Goal: Task Accomplishment & Management: Use online tool/utility

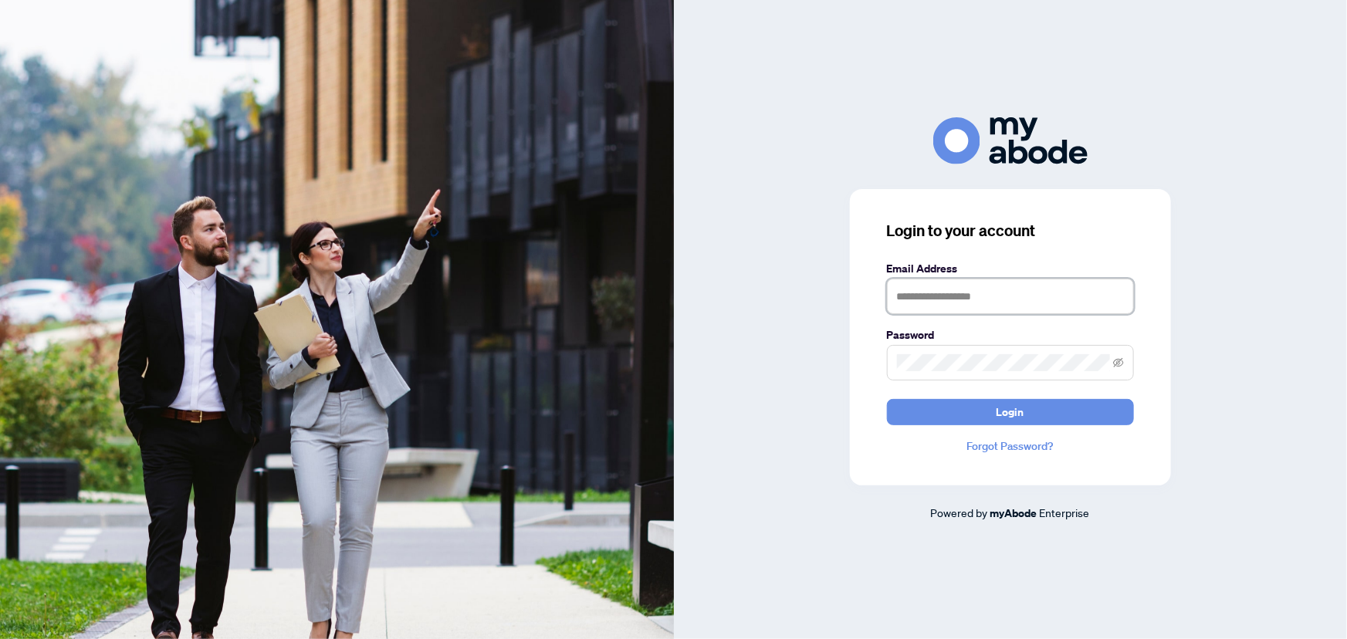
type input "**********"
click at [982, 416] on button "Login" at bounding box center [1010, 412] width 247 height 26
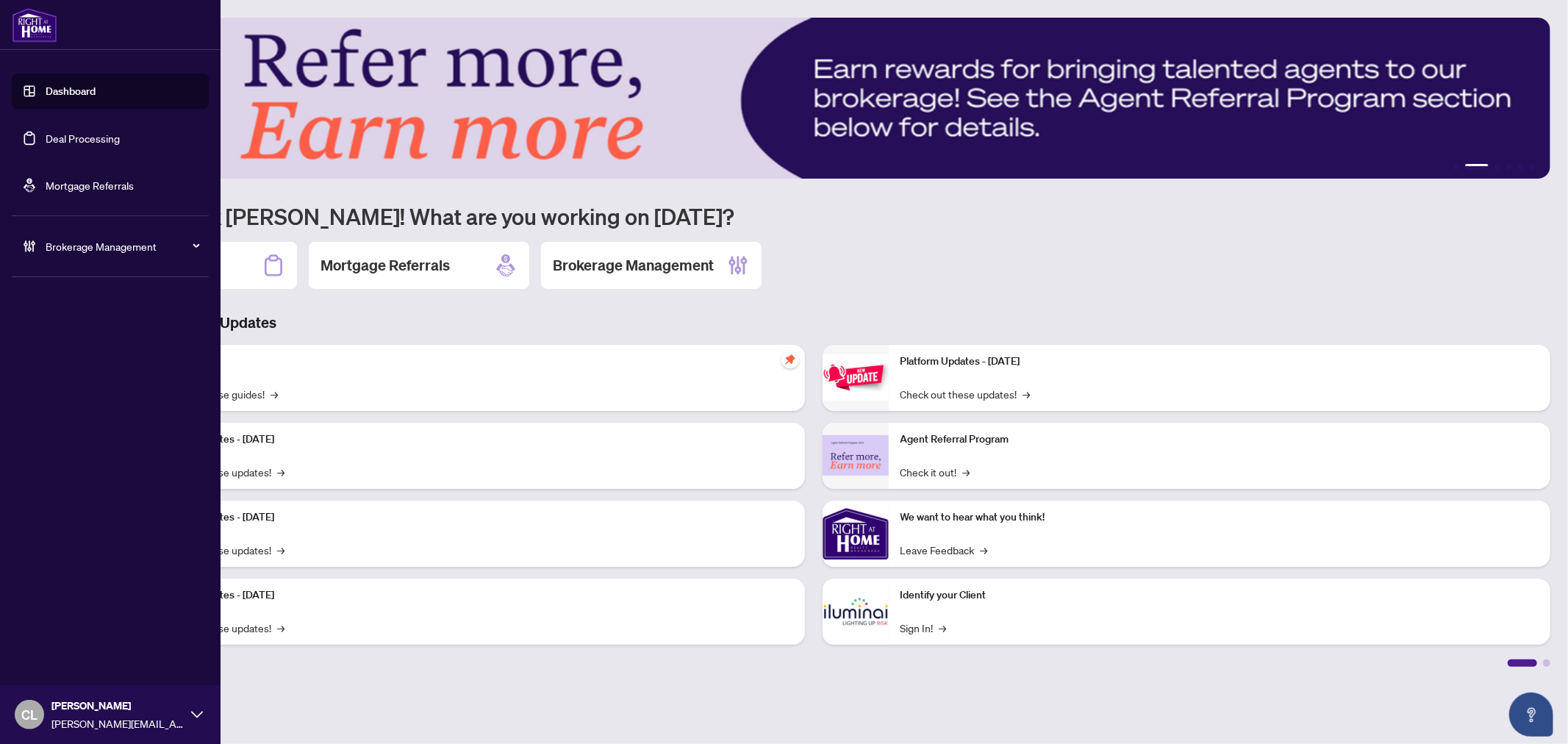
click at [64, 143] on link "Deal Processing" at bounding box center [83, 138] width 74 height 13
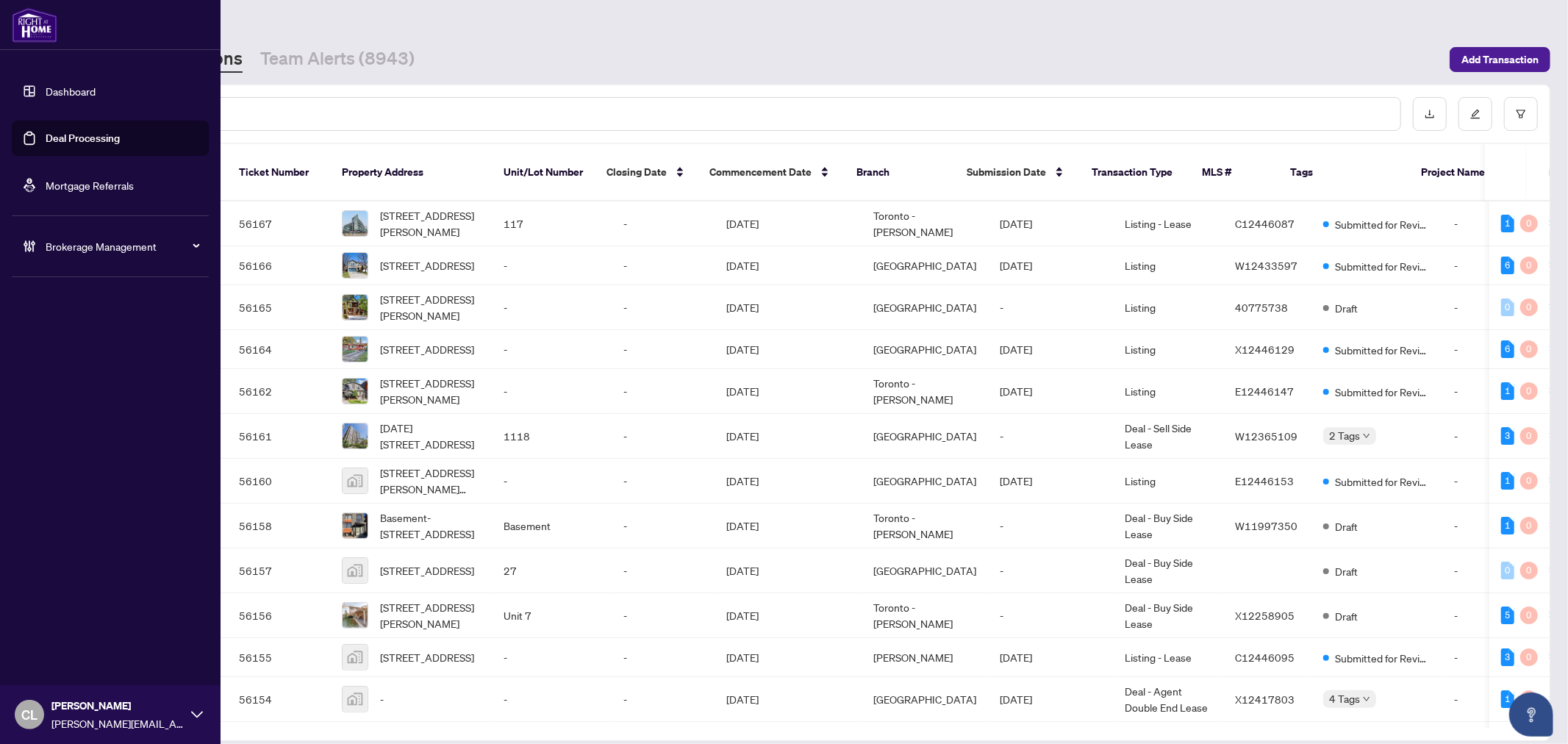
click at [75, 131] on link "Deal Processing" at bounding box center [83, 138] width 74 height 13
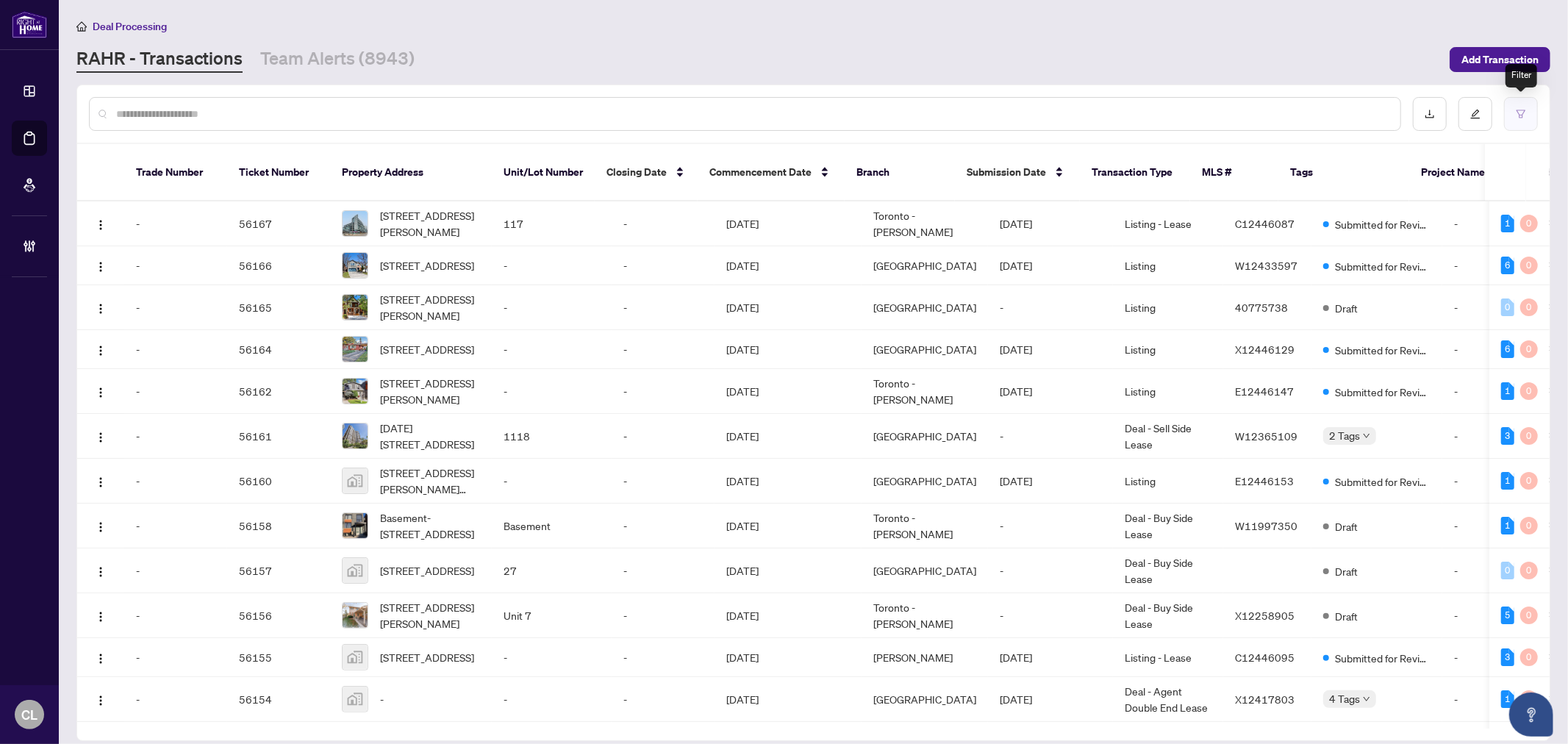
click at [1515, 108] on button "button" at bounding box center [1520, 113] width 33 height 33
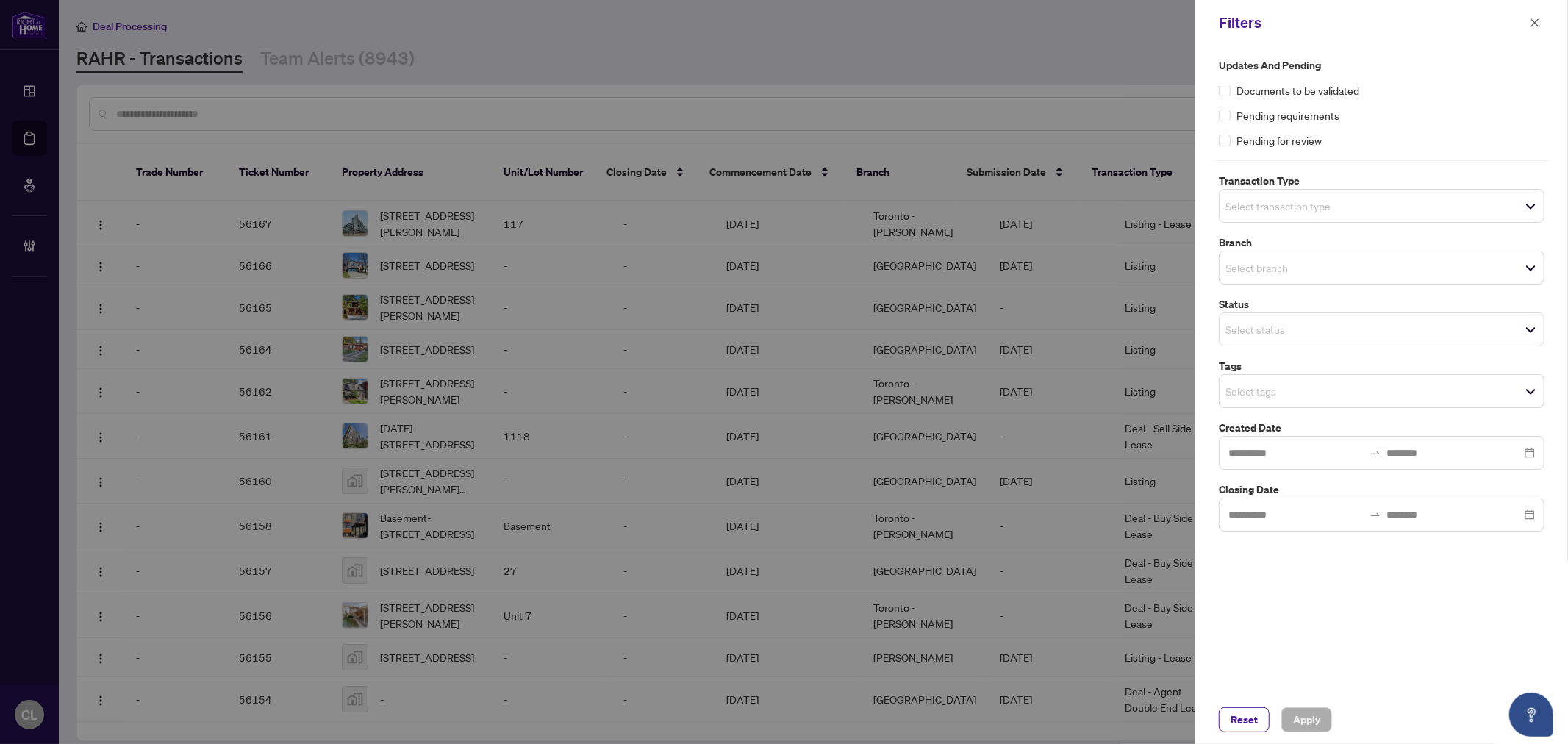
click at [1235, 200] on input "search" at bounding box center [1277, 206] width 103 height 18
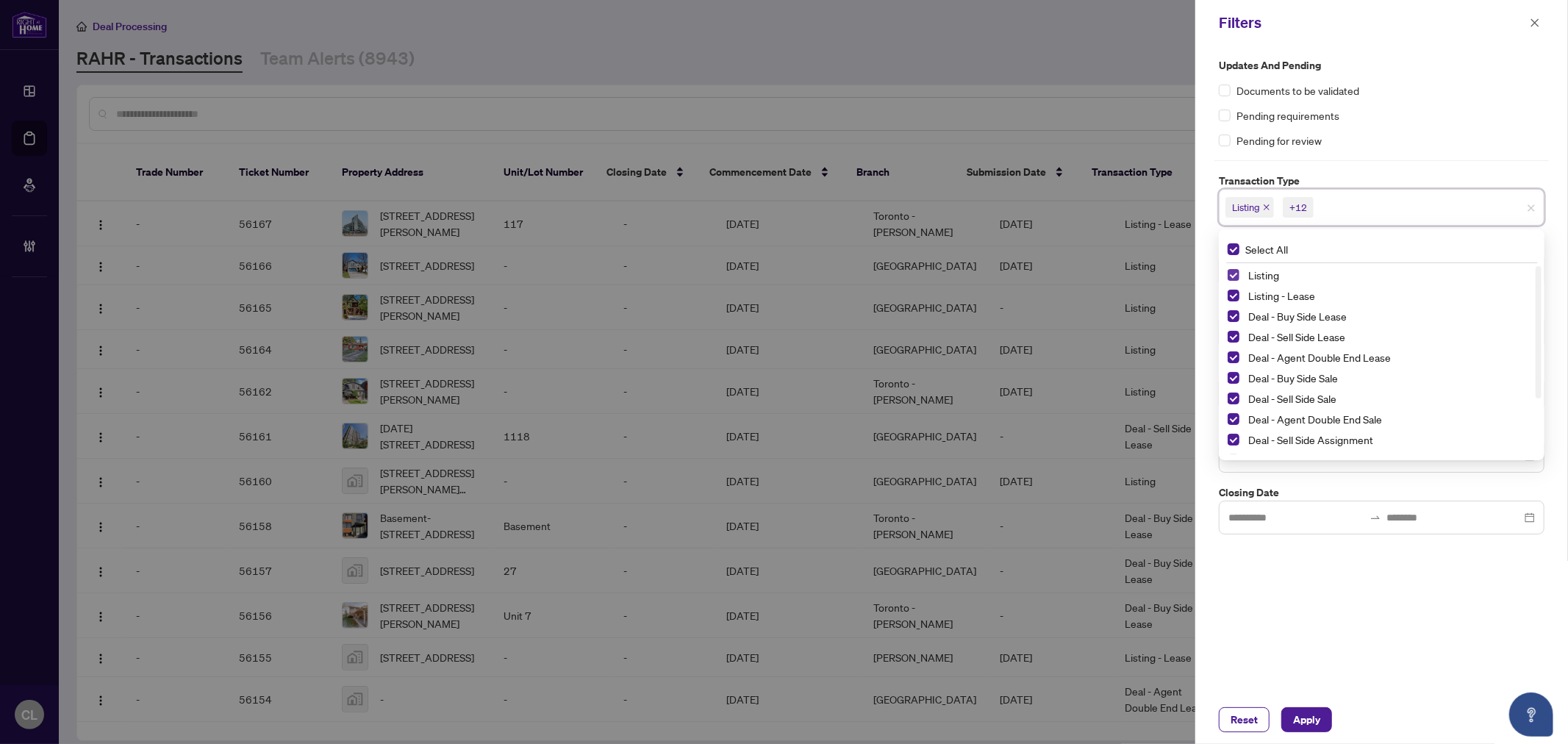
click at [1234, 275] on span "Select Listing" at bounding box center [1234, 274] width 11 height 11
click at [1231, 292] on span "Select Listing - Lease" at bounding box center [1234, 295] width 11 height 11
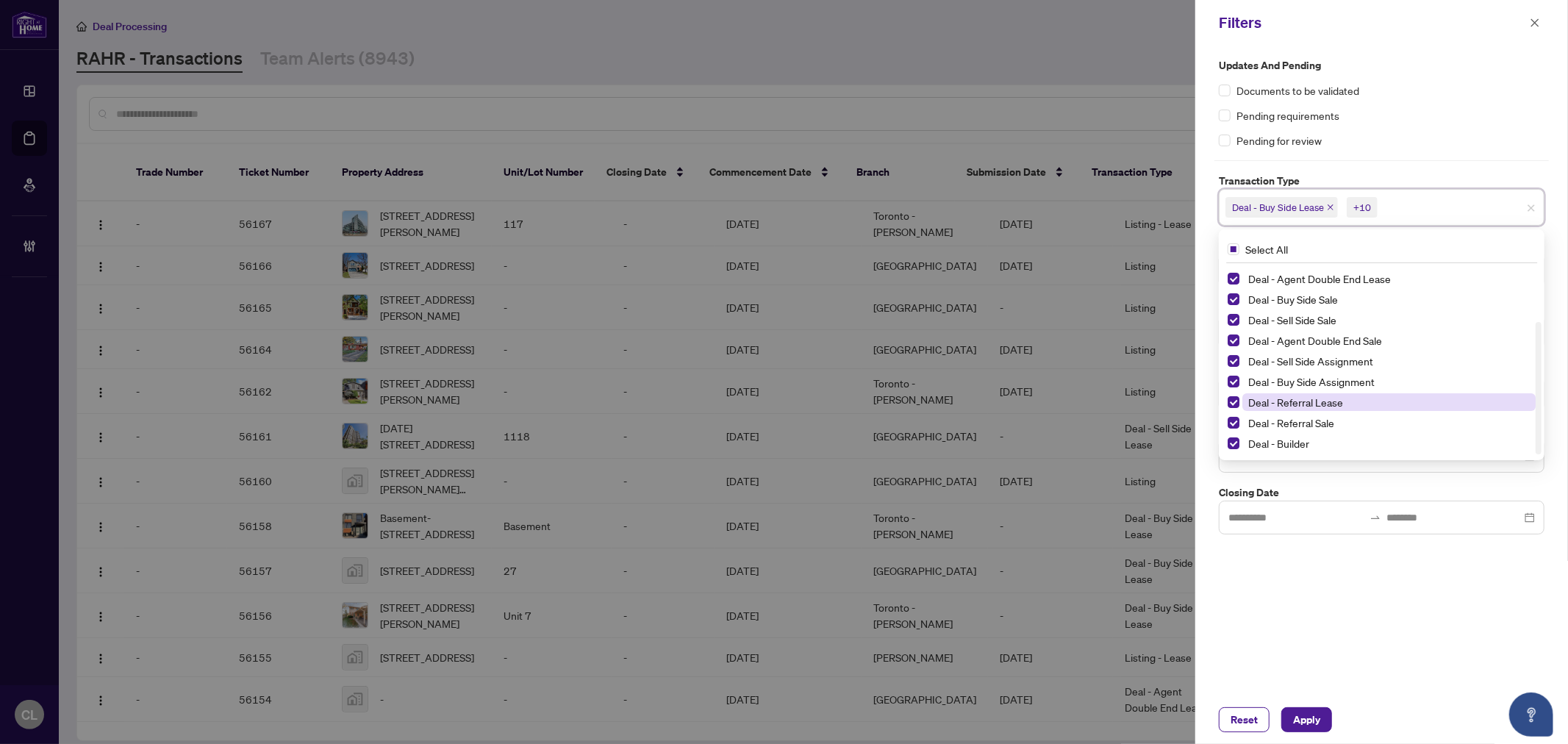
drag, startPoint x: 1539, startPoint y: 298, endPoint x: 1531, endPoint y: 403, distance: 105.3
click at [1532, 403] on div "Deal - Sell Side Lease Deal - Agent Double End Lease Deal - Buy Side Sale Deal …" at bounding box center [1382, 360] width 320 height 189
click at [1232, 401] on span "Select Deal - Referral Lease" at bounding box center [1234, 402] width 11 height 11
click at [1236, 422] on span "Select Deal - Referral Sale" at bounding box center [1234, 423] width 11 height 11
click at [1234, 439] on span "Select Deal - Builder" at bounding box center [1234, 443] width 11 height 11
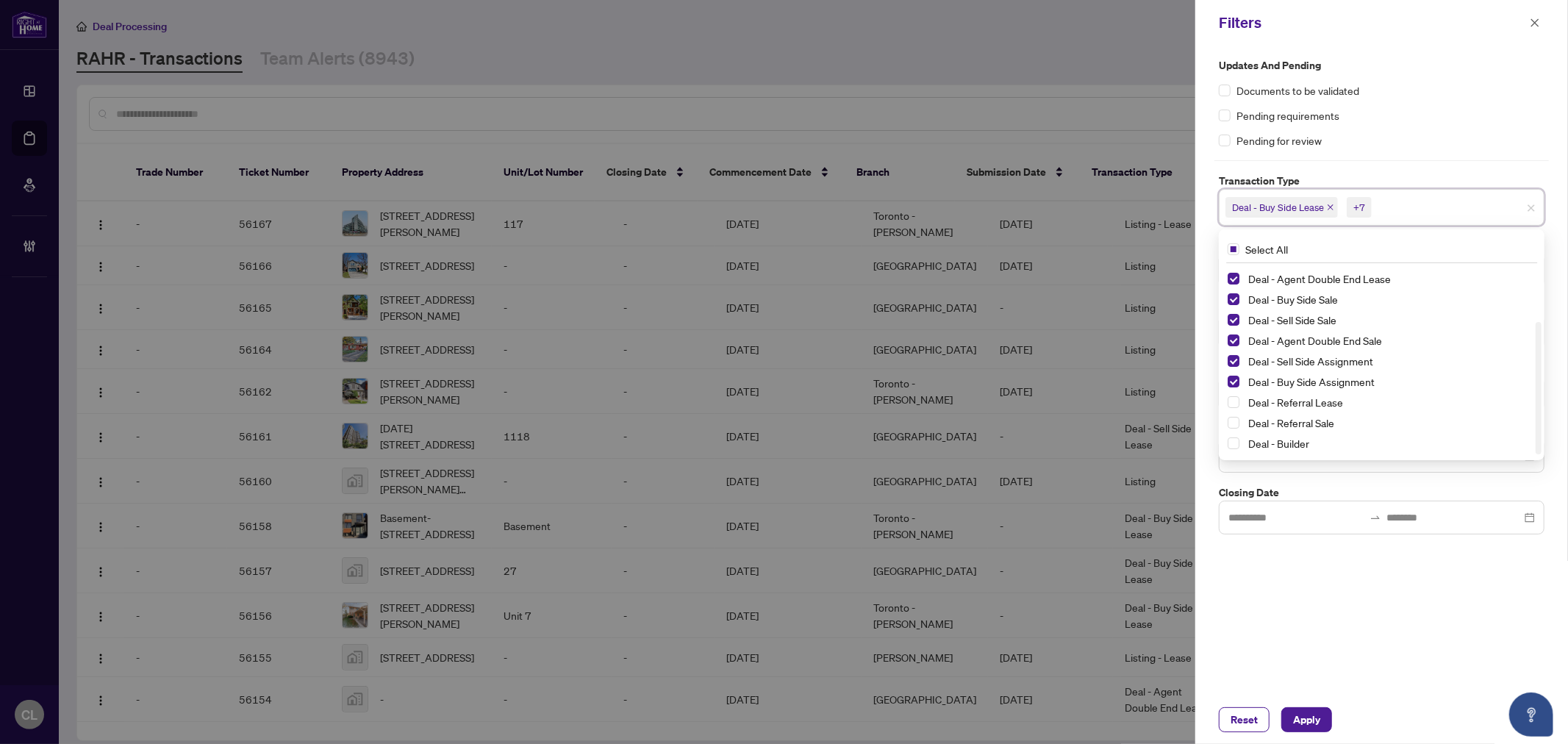
click at [1067, 27] on div at bounding box center [784, 372] width 1568 height 744
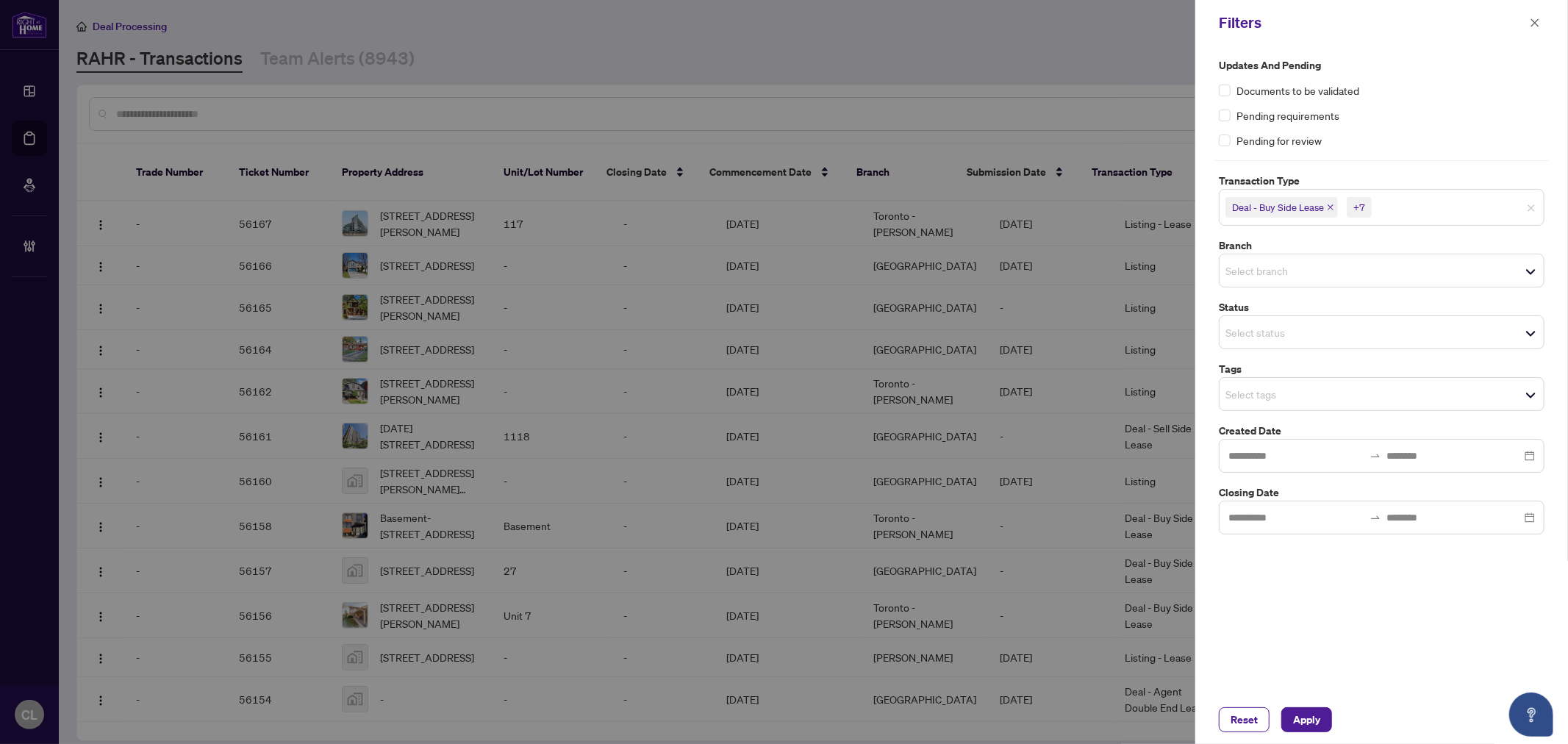
click at [1262, 267] on input "search" at bounding box center [1277, 271] width 103 height 18
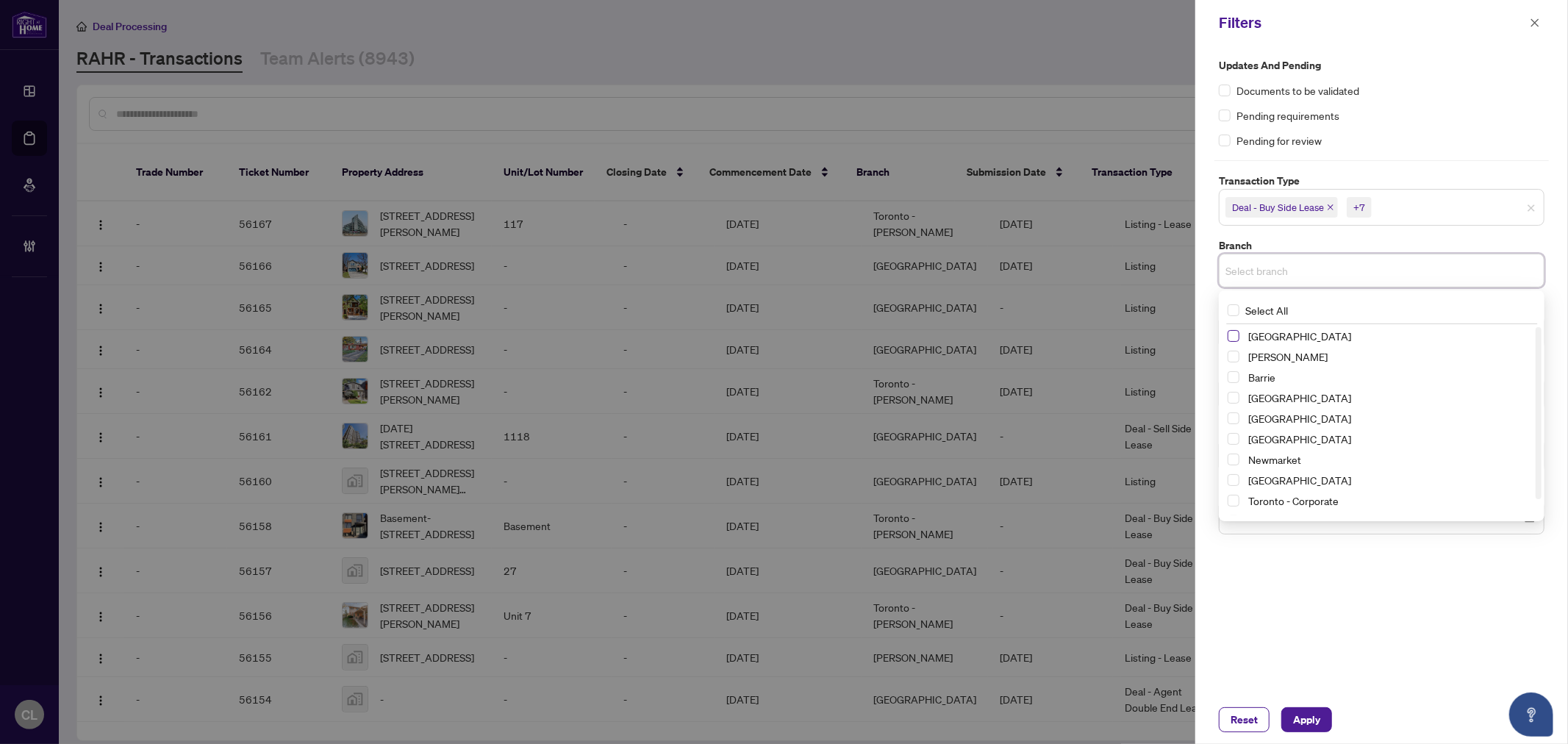
click at [1232, 333] on span "Select Richmond Hill" at bounding box center [1234, 335] width 11 height 11
click at [1232, 359] on span "Select Vaughan" at bounding box center [1234, 360] width 11 height 11
click at [1234, 461] on span "Select Newmarket" at bounding box center [1234, 463] width 11 height 11
click at [1236, 484] on span "Select Ottawa" at bounding box center [1234, 484] width 11 height 11
click at [1232, 375] on span "Select Barrie" at bounding box center [1234, 381] width 11 height 11
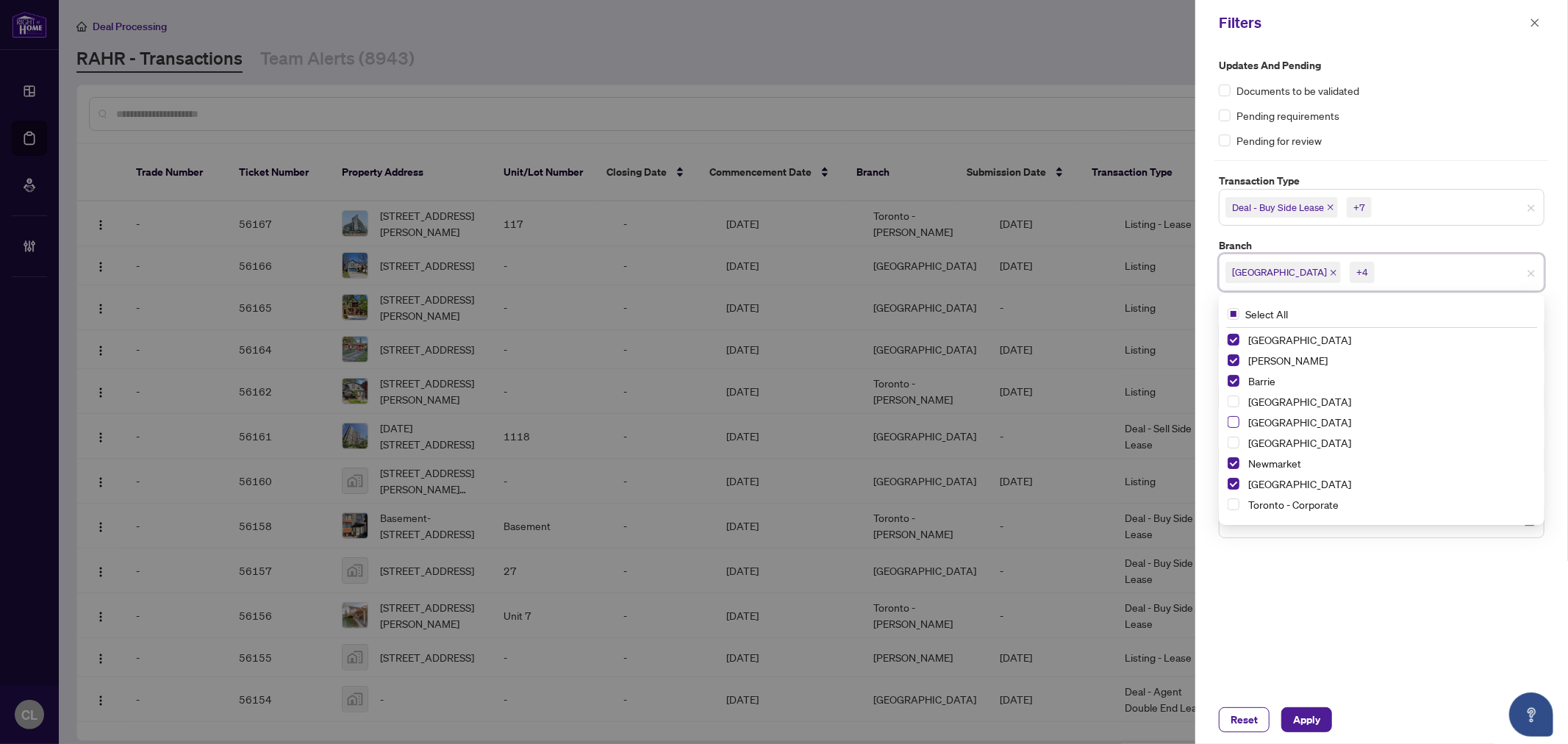
click at [1230, 420] on span "Select Durham" at bounding box center [1234, 422] width 11 height 11
click at [1316, 613] on div "Updates and Pending Documents to be validated Pending requirements Pending for …" at bounding box center [1381, 371] width 372 height 650
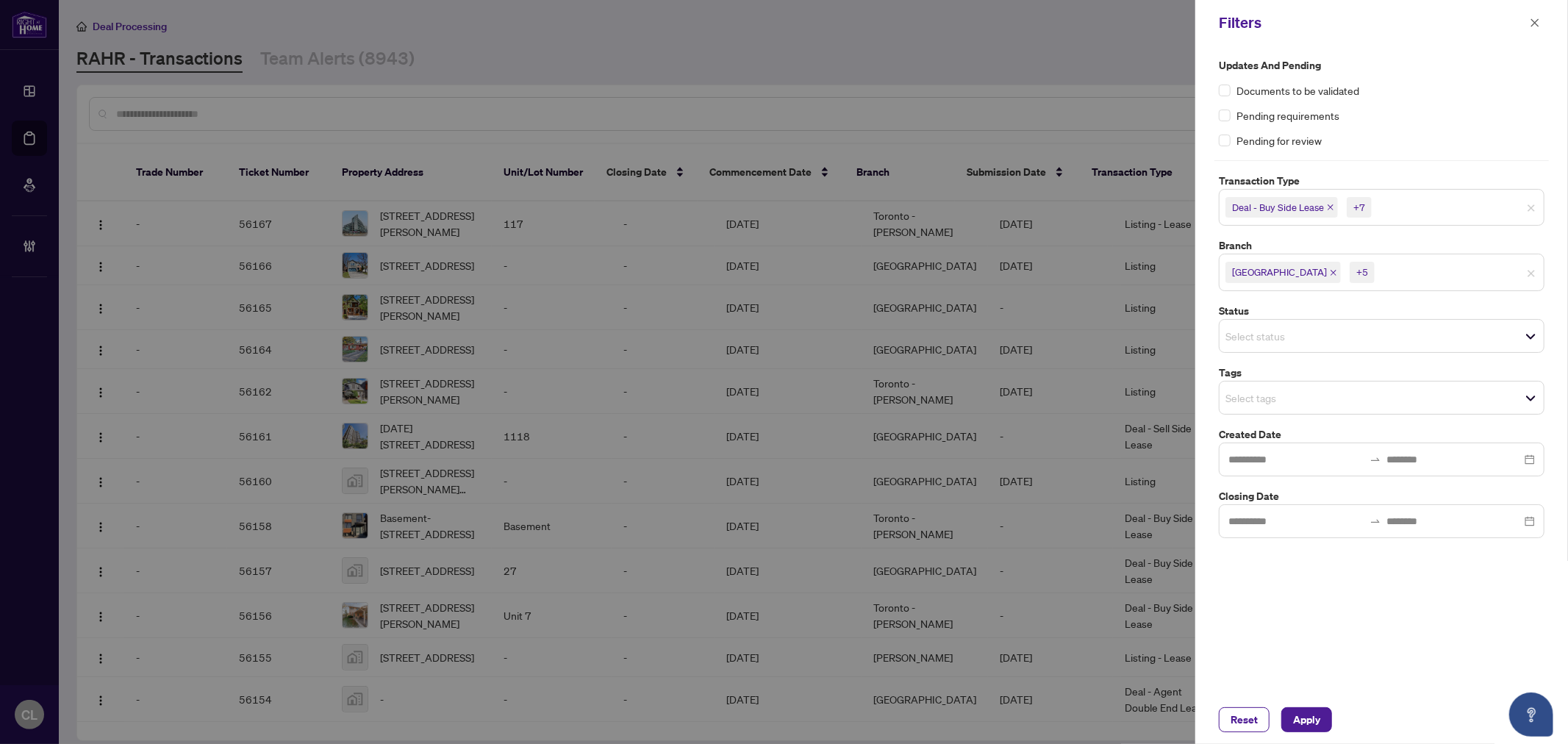
click at [1269, 394] on input "search" at bounding box center [1277, 397] width 103 height 18
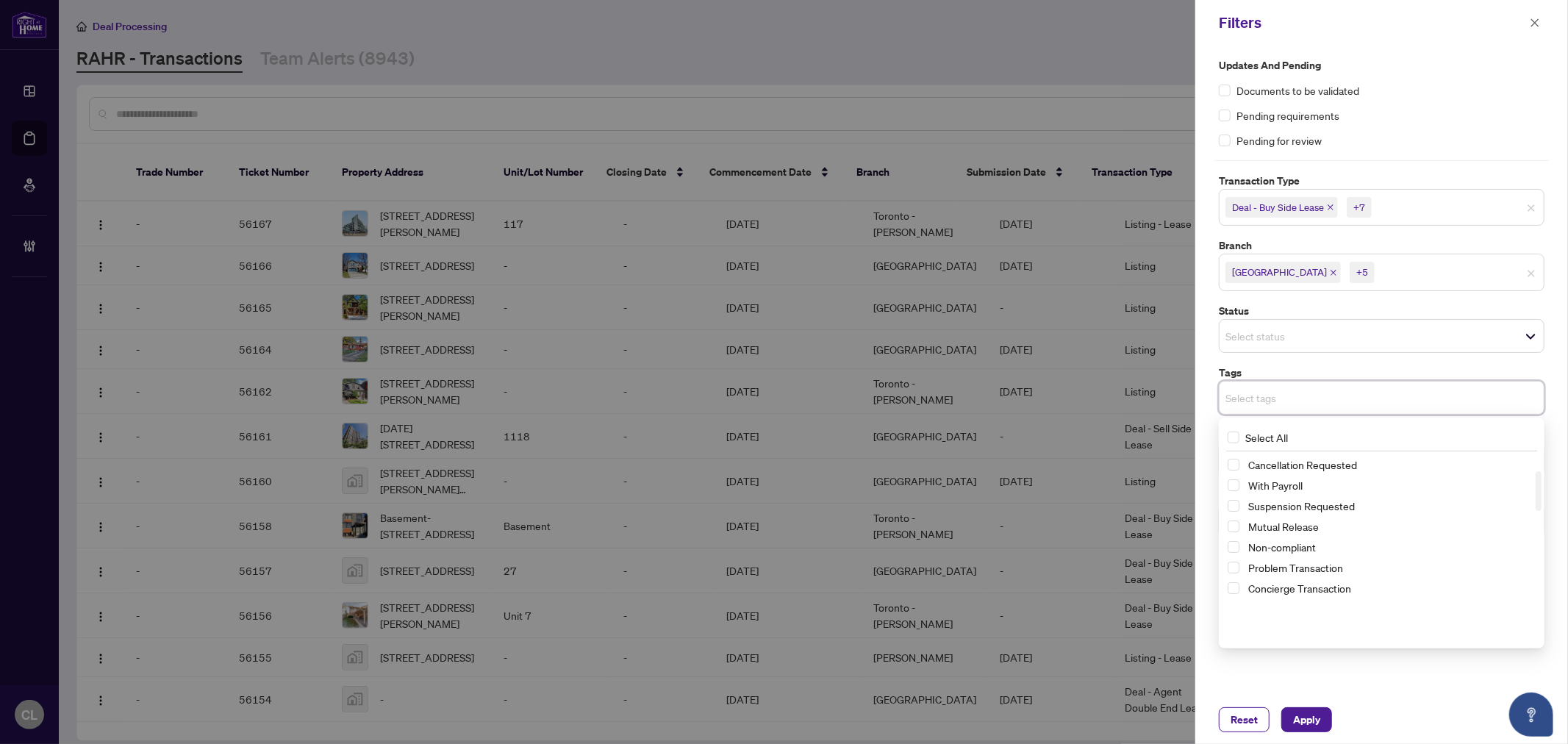
scroll to position [82, 0]
click at [1209, 343] on div "Updates and Pending Documents to be validated Pending requirements Pending for …" at bounding box center [1381, 371] width 372 height 650
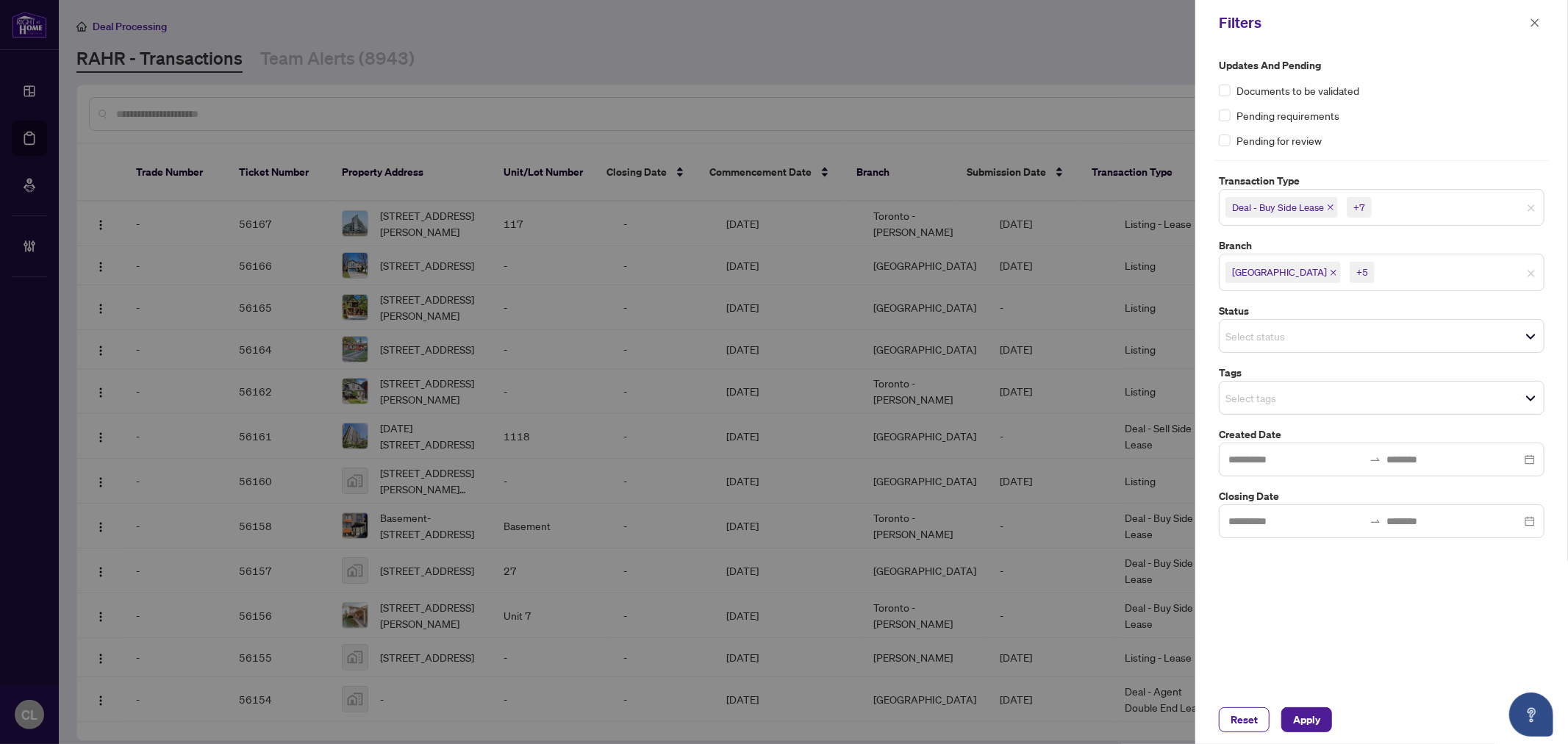
click at [1241, 393] on input "search" at bounding box center [1277, 397] width 103 height 18
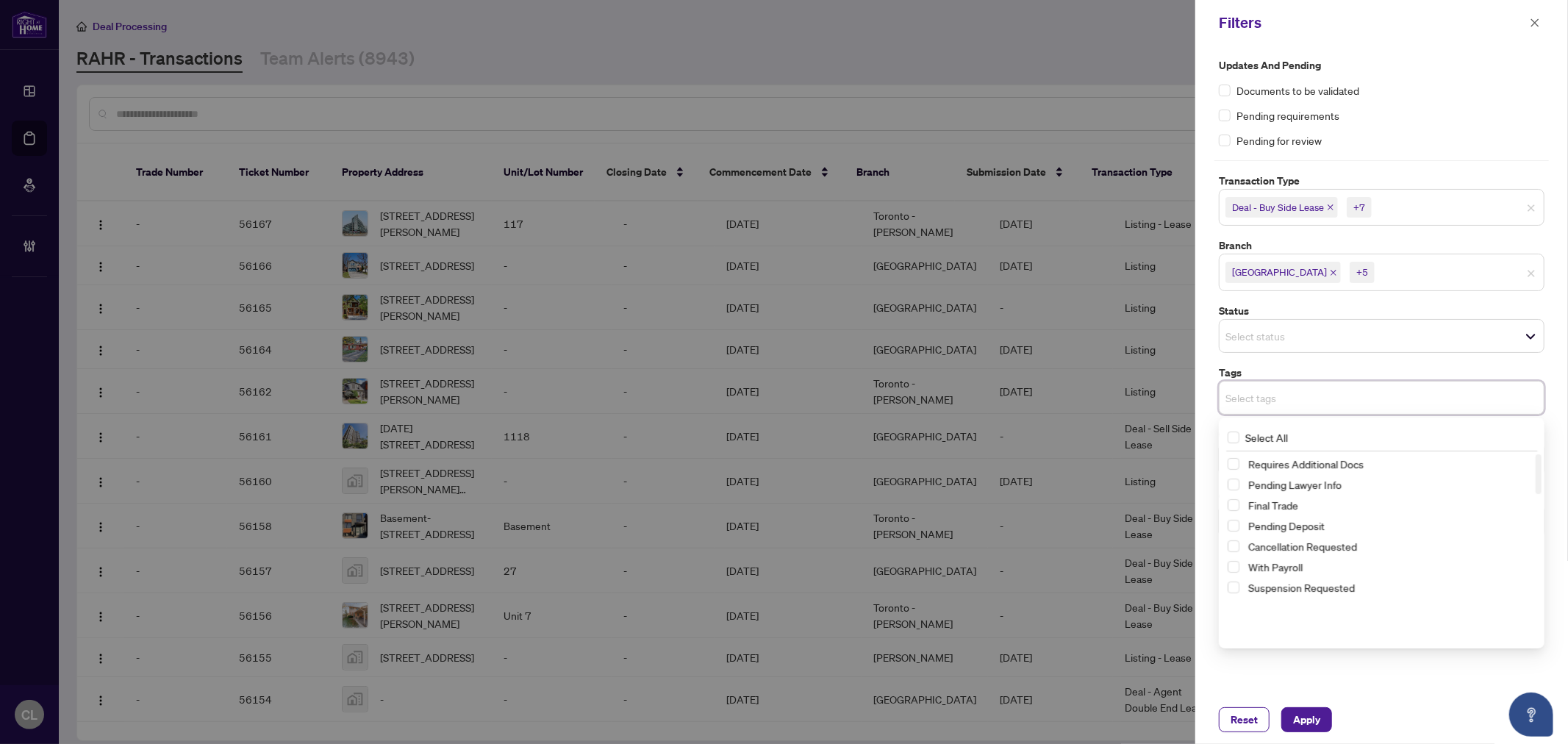
scroll to position [0, 0]
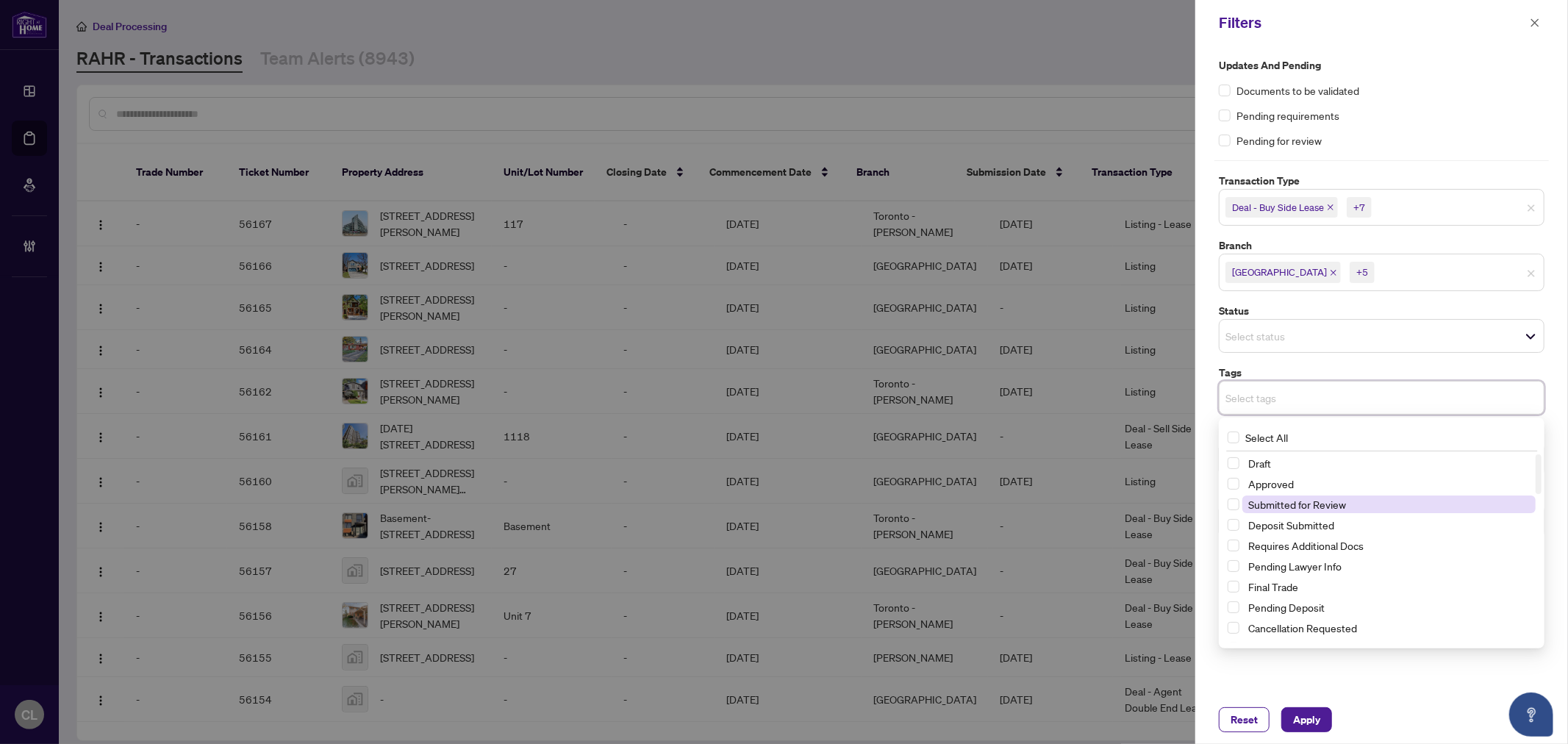
click at [1397, 510] on span "Submitted for Review" at bounding box center [1389, 504] width 293 height 18
click at [1201, 445] on div "Updates and Pending Documents to be validated Pending requirements Pending for …" at bounding box center [1381, 371] width 372 height 650
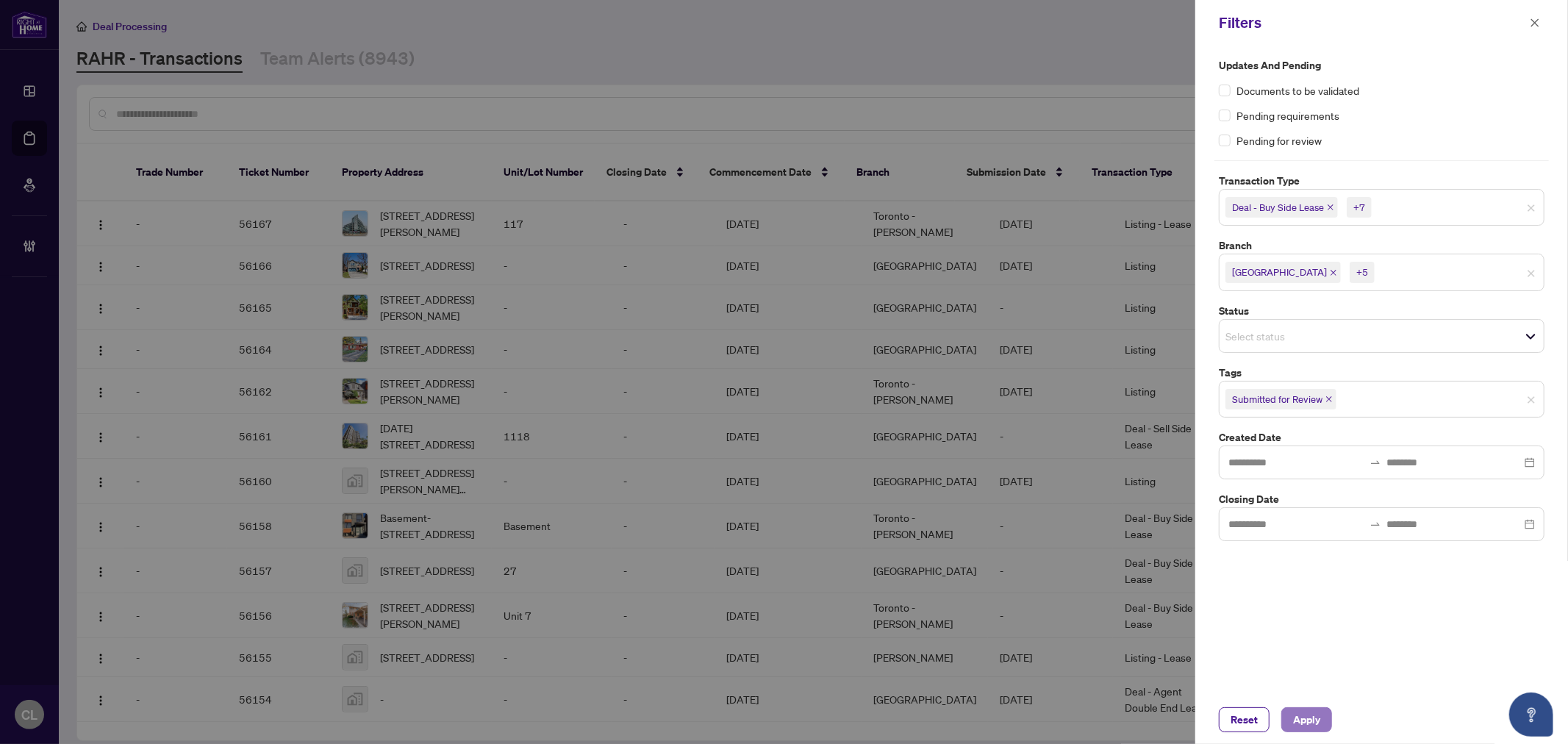
click at [1303, 714] on span "Apply" at bounding box center [1306, 719] width 28 height 24
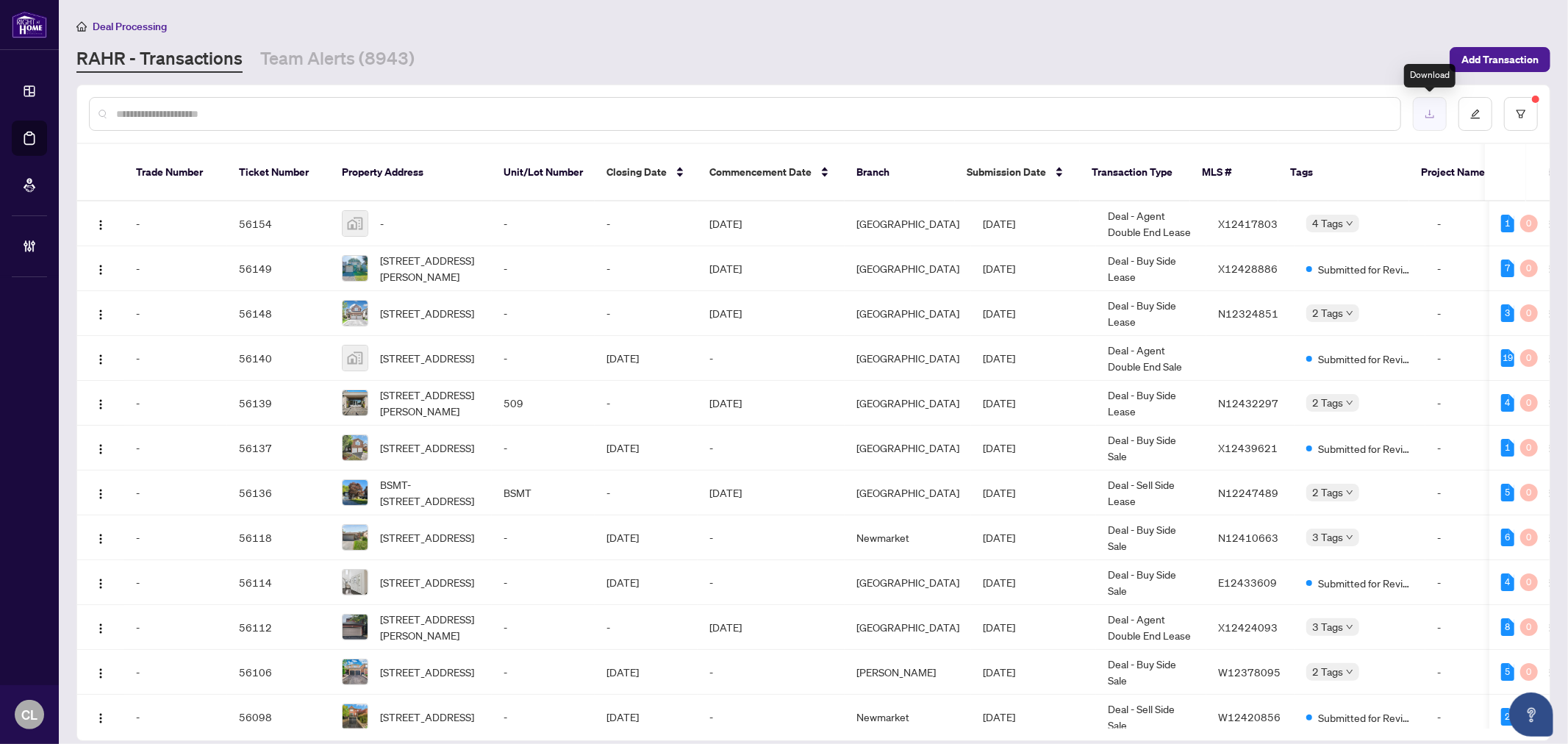
click at [1422, 111] on button "button" at bounding box center [1429, 113] width 33 height 33
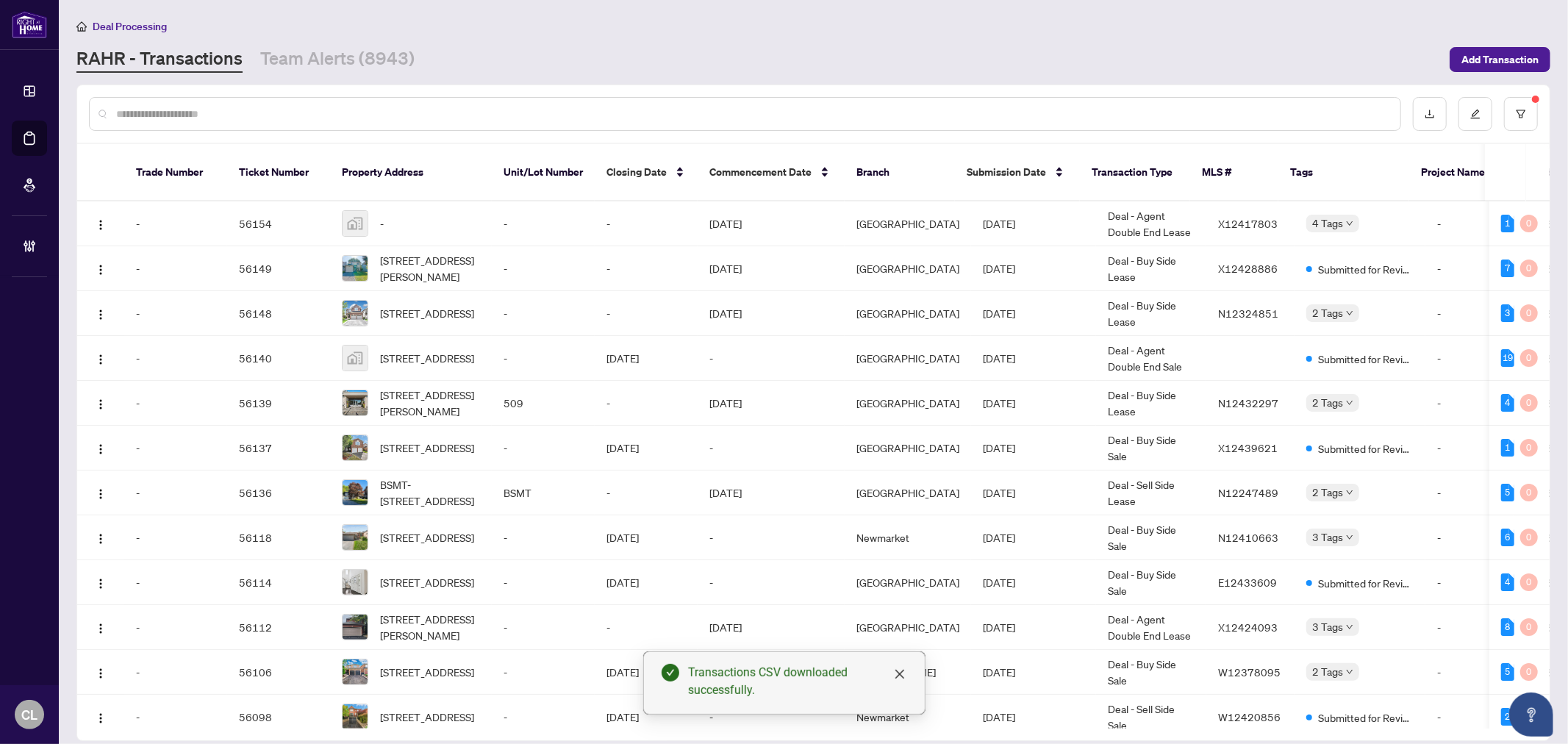
click at [735, 674] on div "Transactions CSV downloaded successfully." at bounding box center [797, 681] width 219 height 35
click at [711, 681] on div "Transactions CSV downloaded successfully." at bounding box center [797, 681] width 219 height 35
